Goal: Task Accomplishment & Management: Use online tool/utility

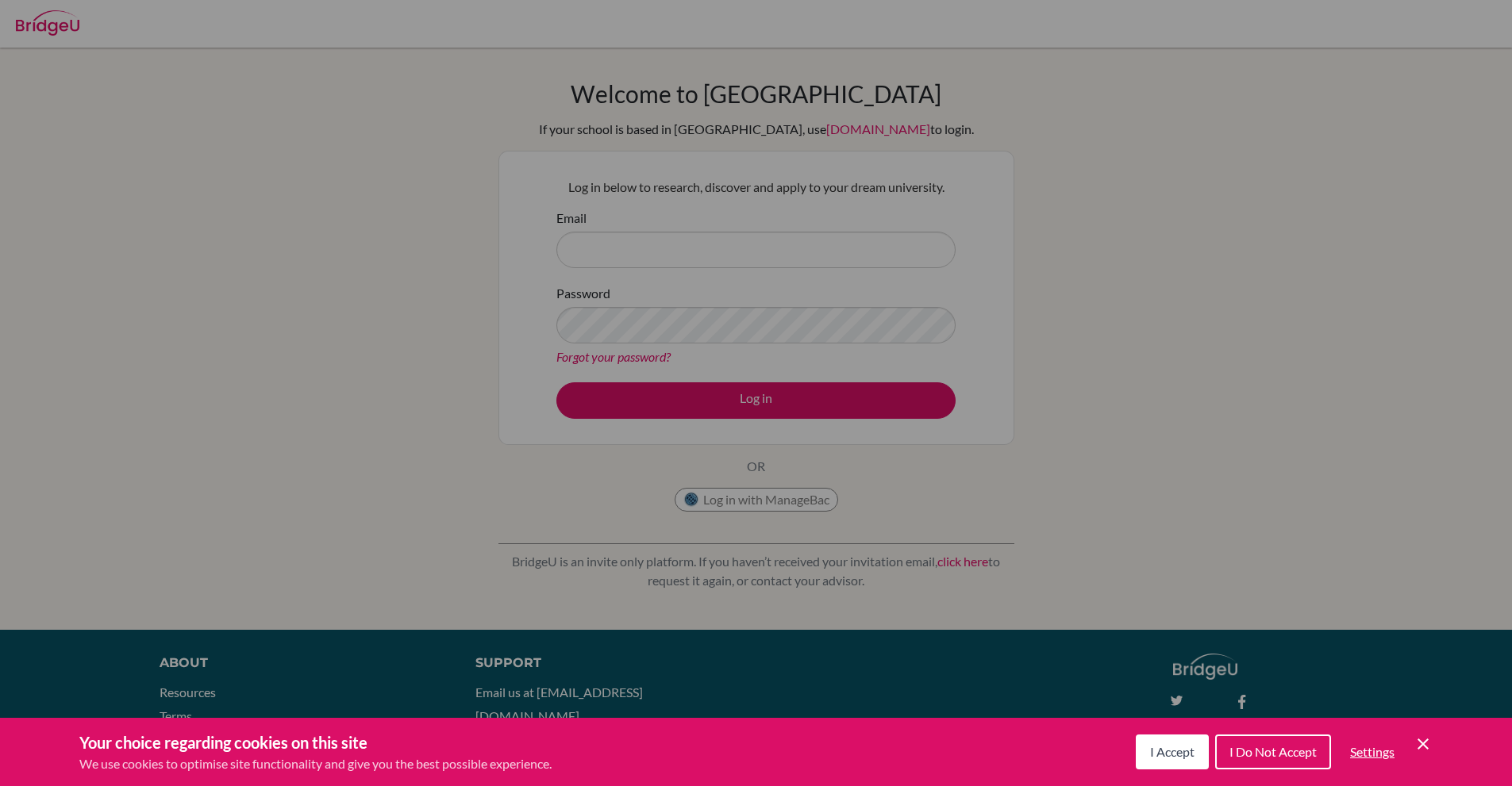
drag, startPoint x: 0, startPoint y: 0, endPoint x: 964, endPoint y: 569, distance: 1119.4
click at [1025, 567] on div "Cookie Preferences" at bounding box center [756, 393] width 1512 height 786
click at [1184, 763] on button "I Accept" at bounding box center [1172, 751] width 73 height 35
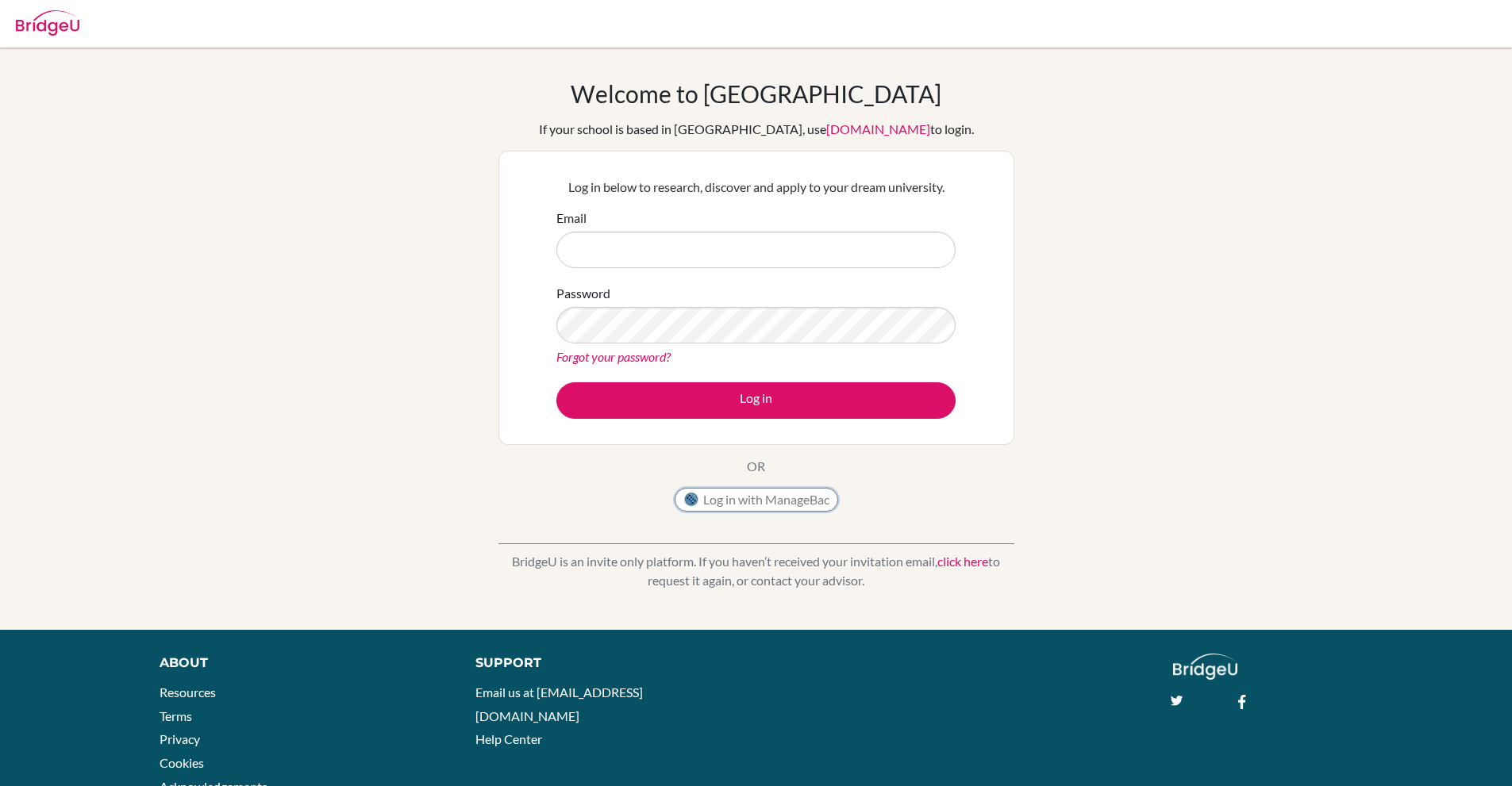
click at [794, 498] on button "Log in with ManageBac" at bounding box center [756, 500] width 163 height 24
click at [13, 14] on div at bounding box center [756, 24] width 1496 height 48
click at [721, 502] on button "Log in with ManageBac" at bounding box center [756, 500] width 163 height 24
